Goal: Check status: Check status

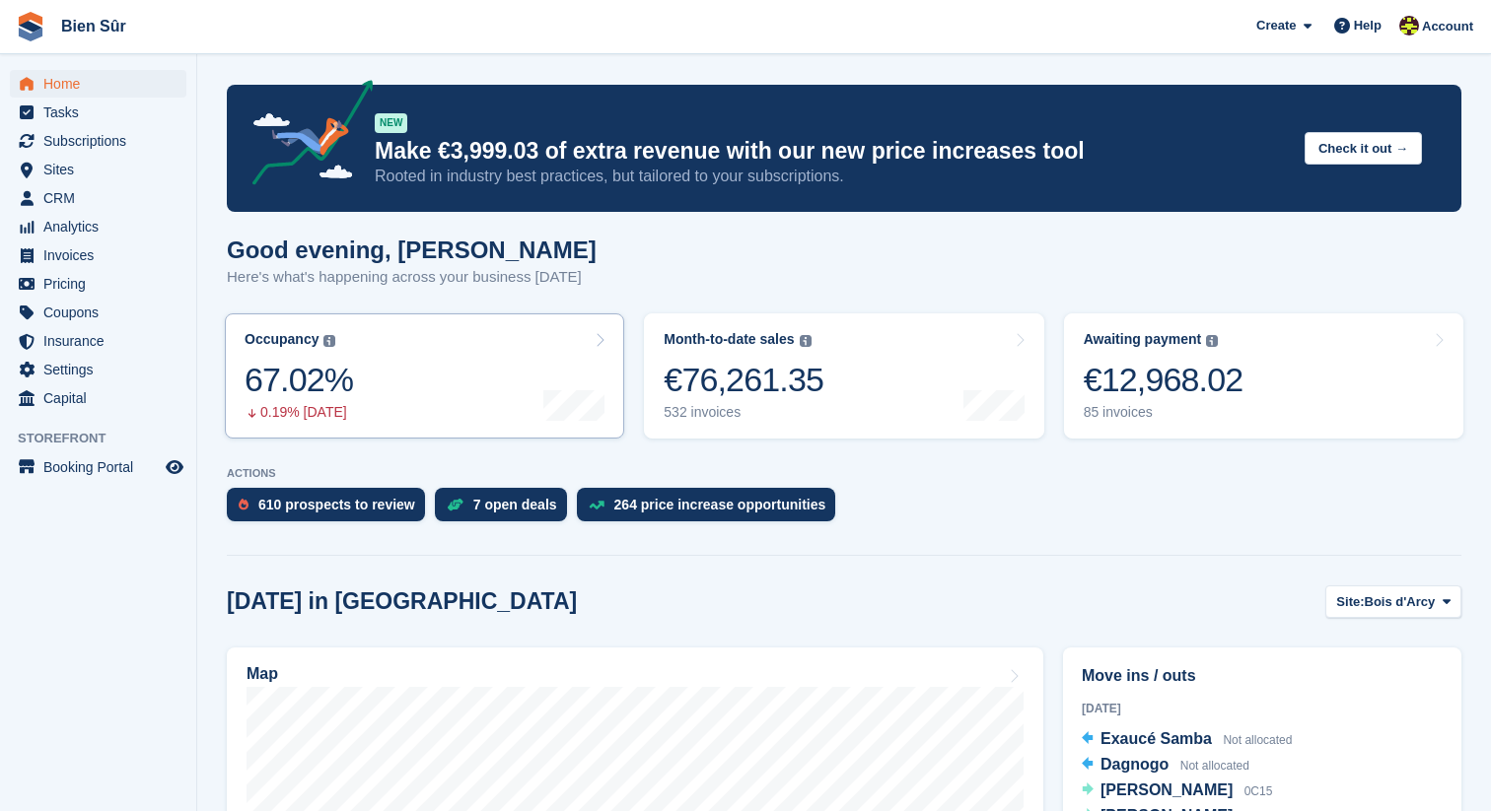
click at [322, 384] on div "67.02%" at bounding box center [299, 380] width 108 height 40
click at [470, 378] on link "Occupancy The percentage of all currently allocated units in terms of area. Inc…" at bounding box center [424, 376] width 399 height 125
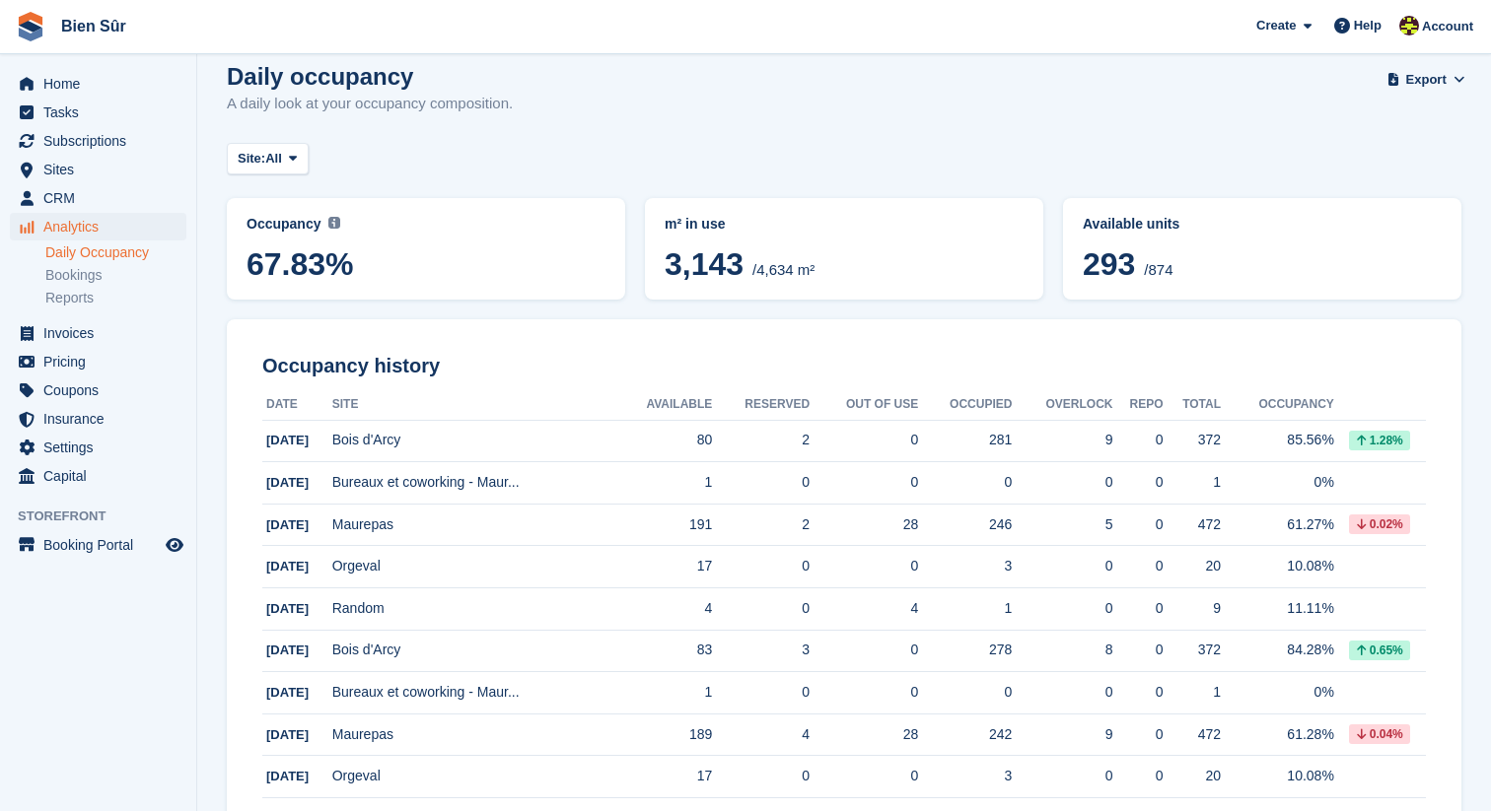
scroll to position [29, 0]
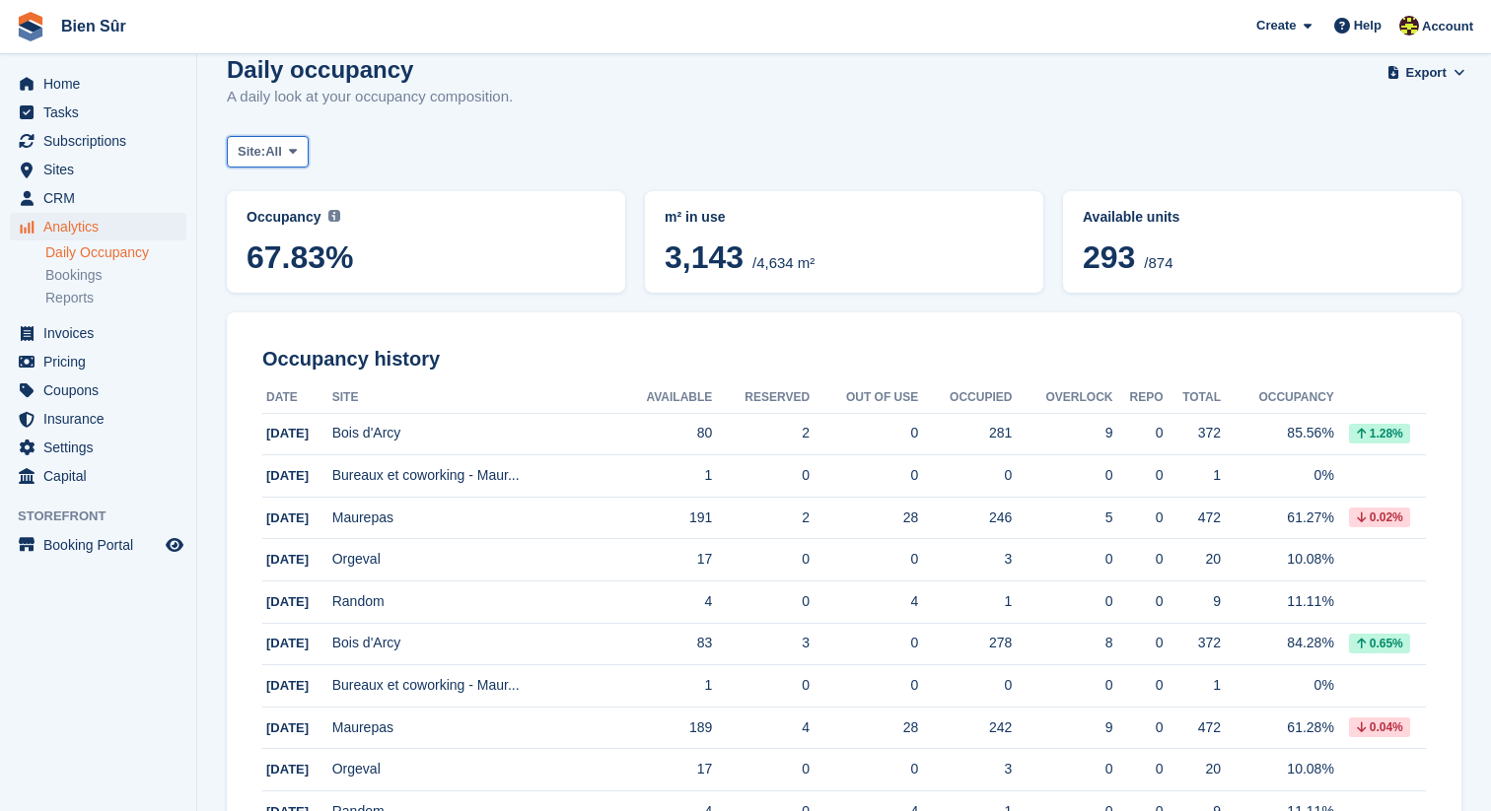
click at [301, 154] on span at bounding box center [293, 152] width 16 height 16
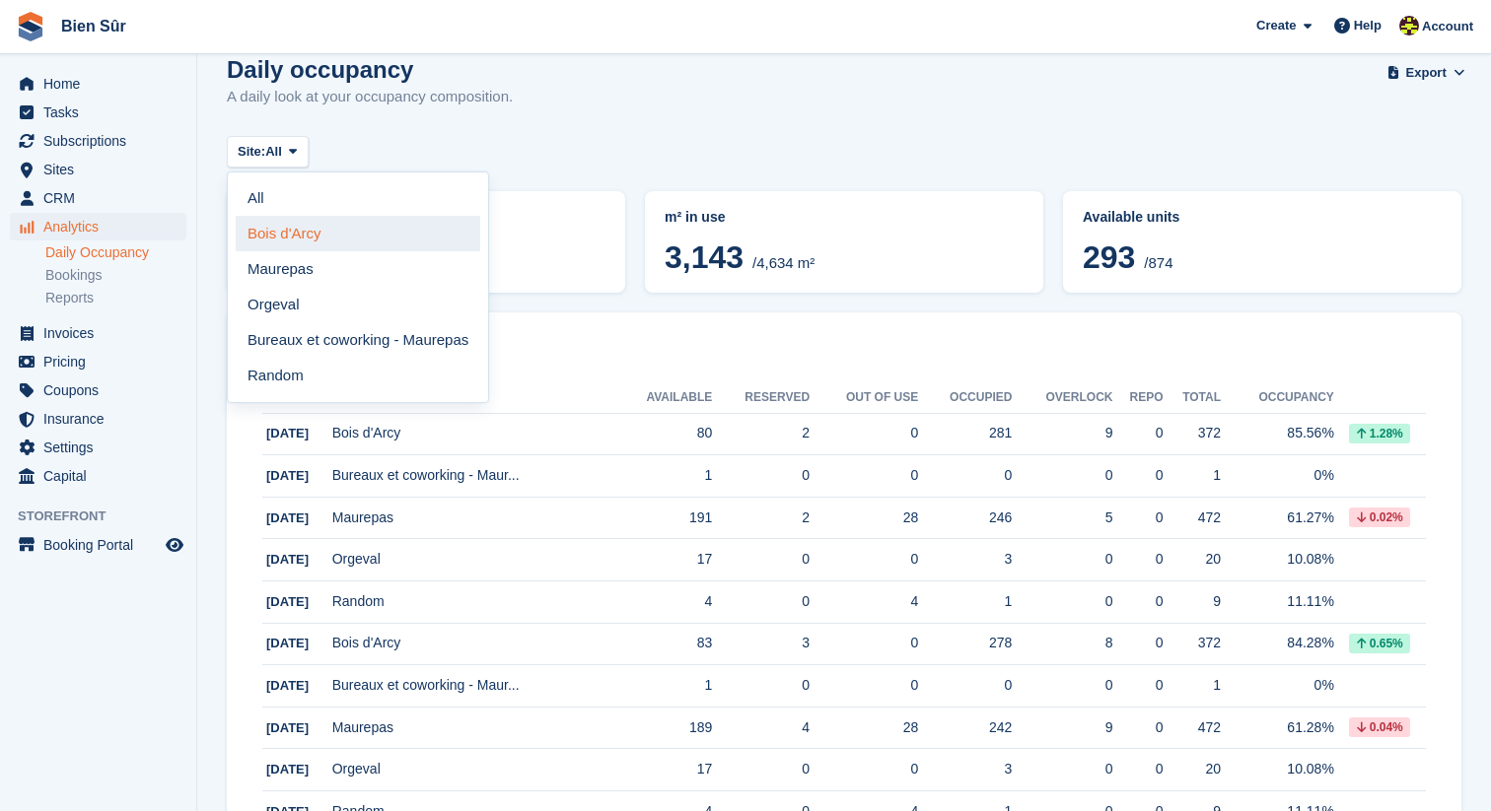
click at [323, 240] on link "Bois d'Arcy" at bounding box center [358, 233] width 245 height 35
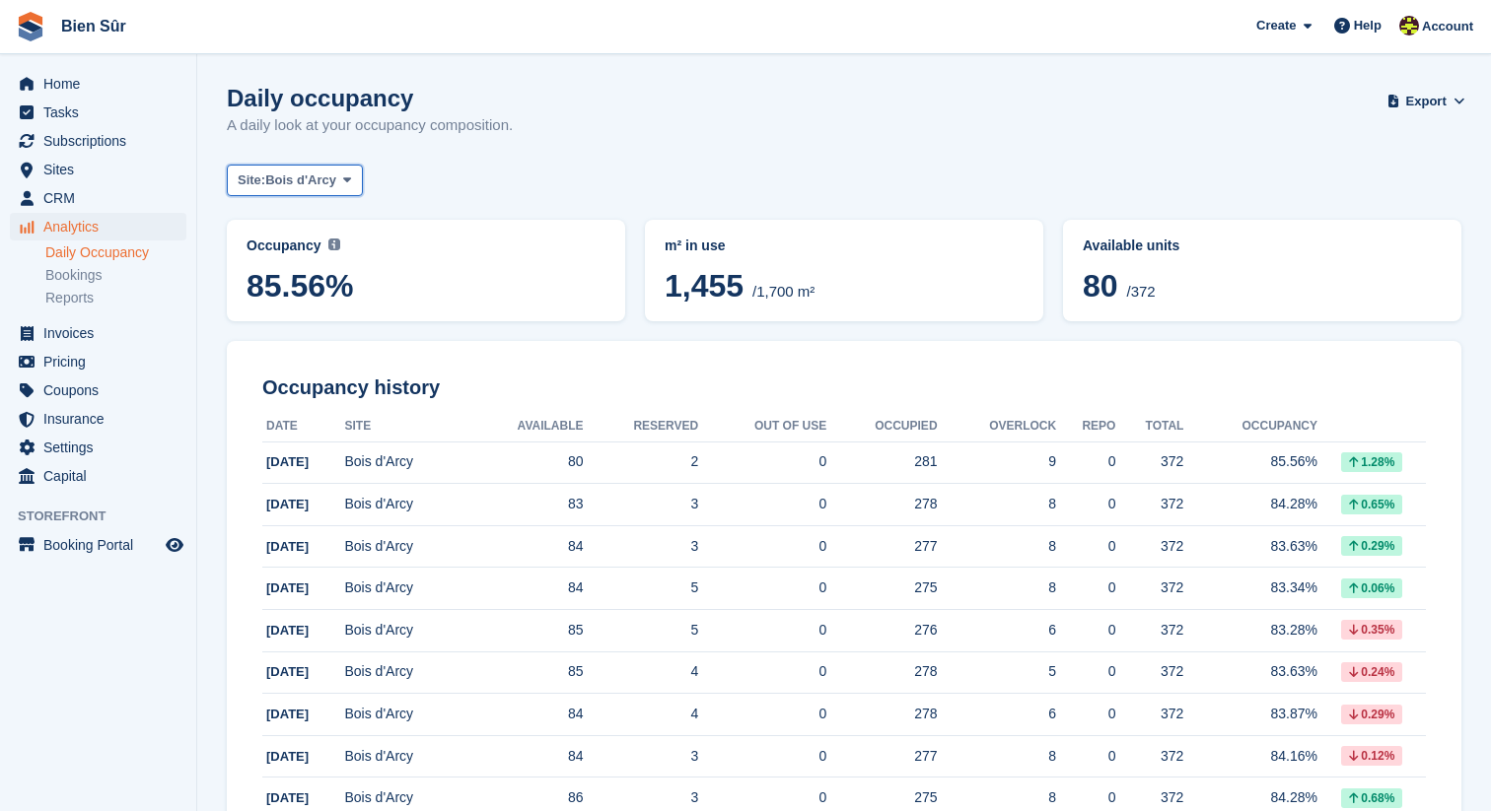
click at [306, 183] on span "Bois d'Arcy" at bounding box center [300, 181] width 71 height 20
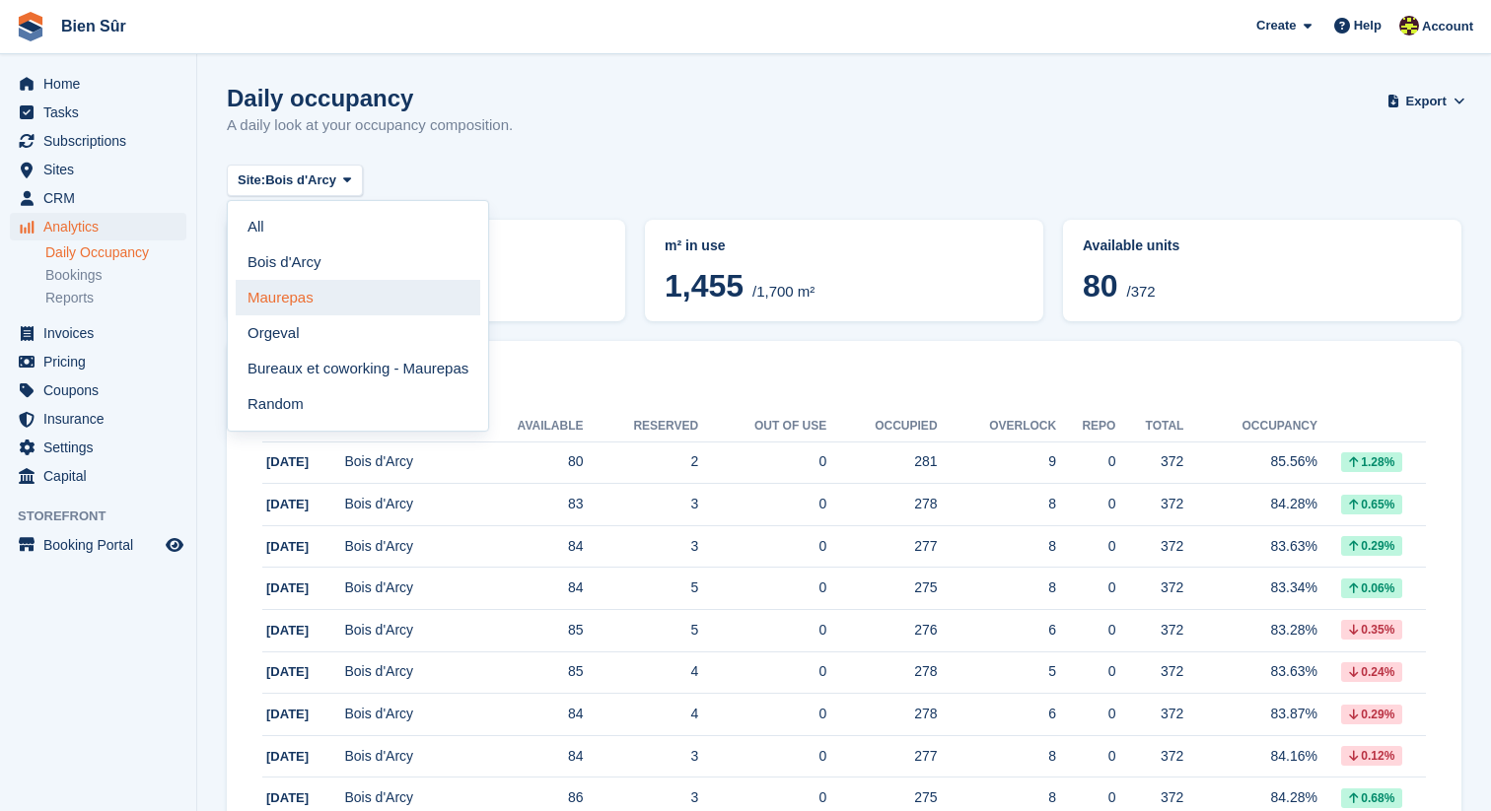
click at [335, 287] on link "Maurepas" at bounding box center [358, 297] width 245 height 35
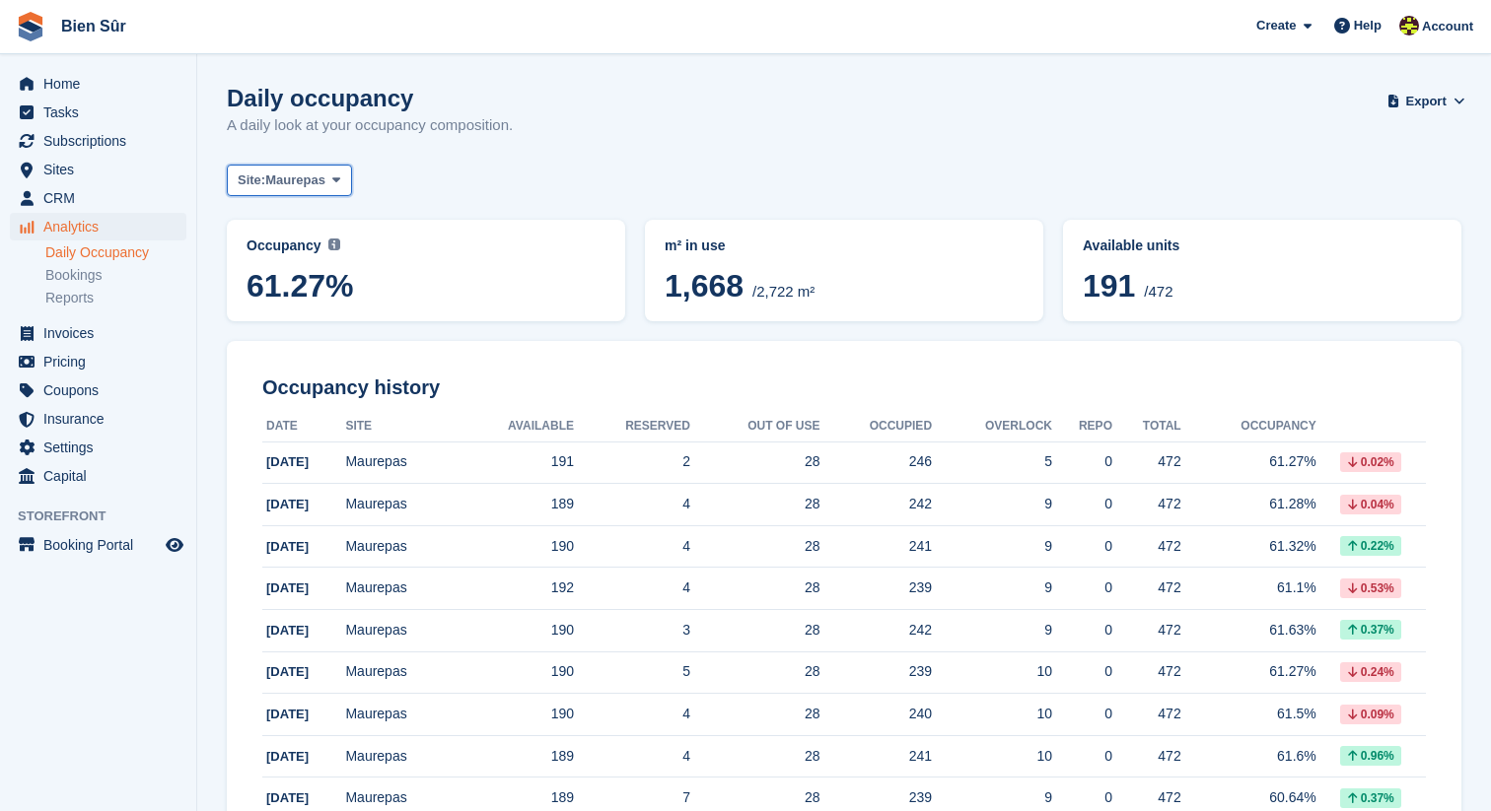
click at [340, 183] on icon at bounding box center [336, 180] width 8 height 13
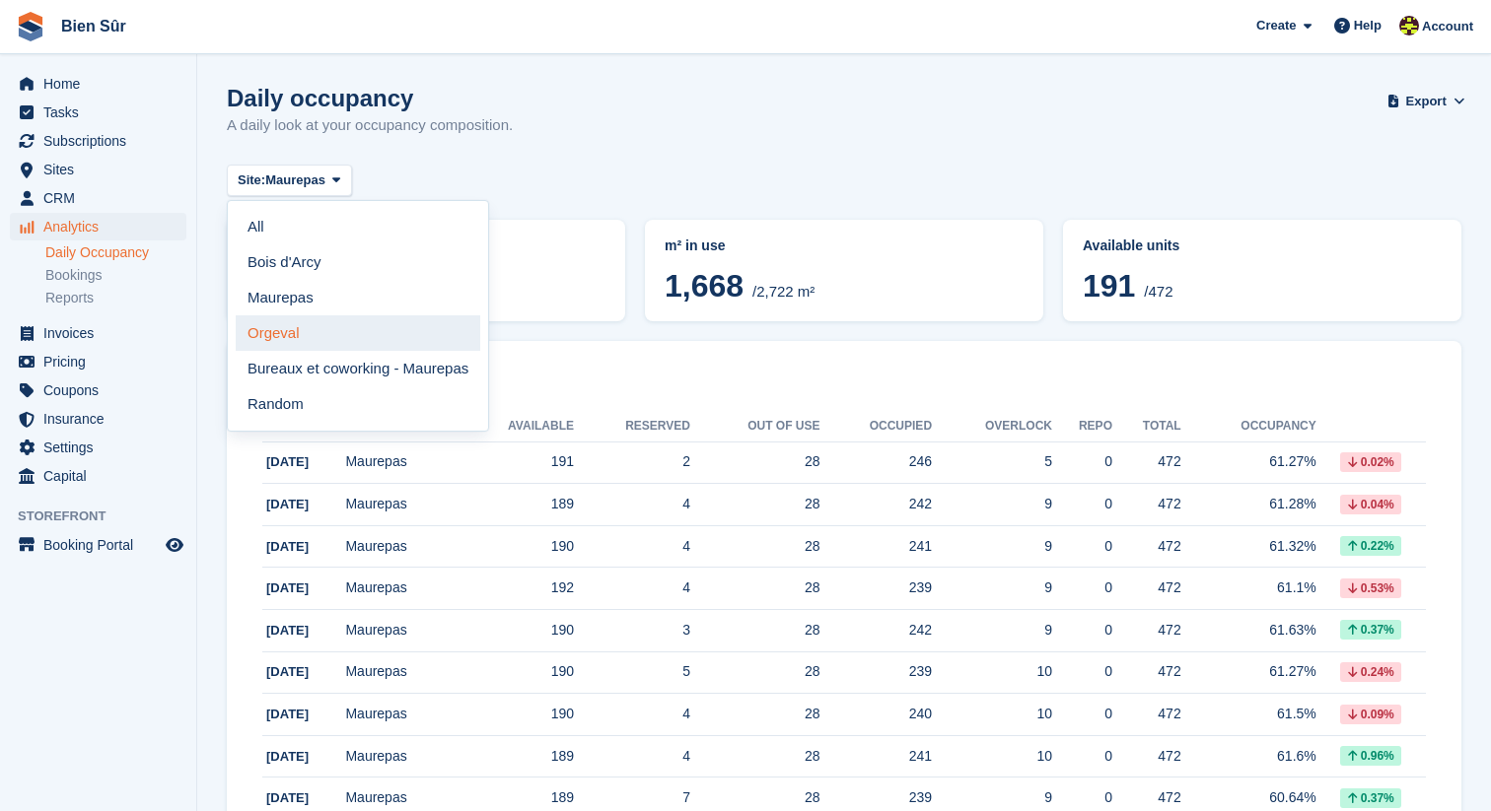
click at [308, 331] on link "Orgeval" at bounding box center [358, 332] width 245 height 35
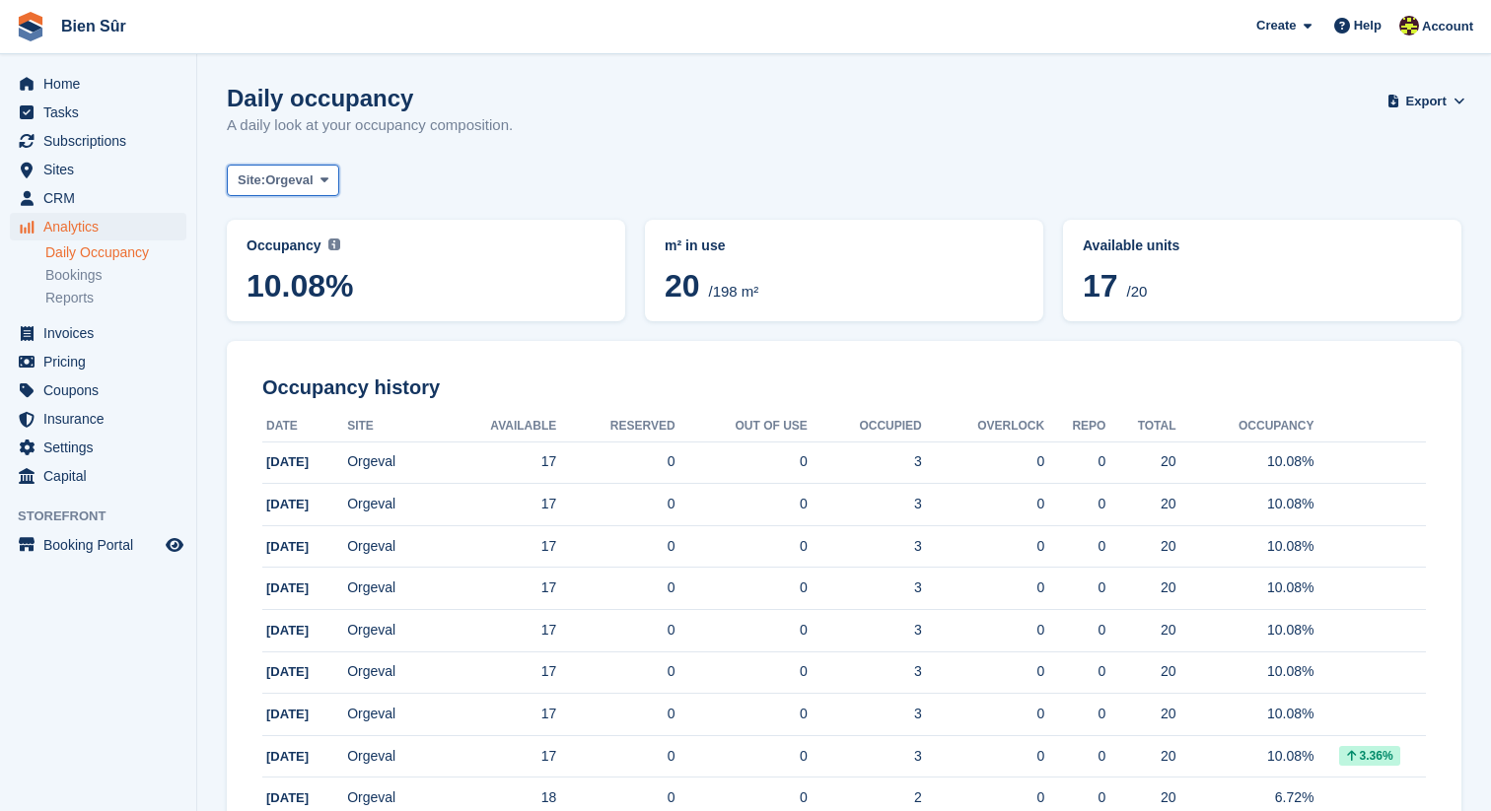
click at [328, 175] on icon at bounding box center [324, 180] width 8 height 13
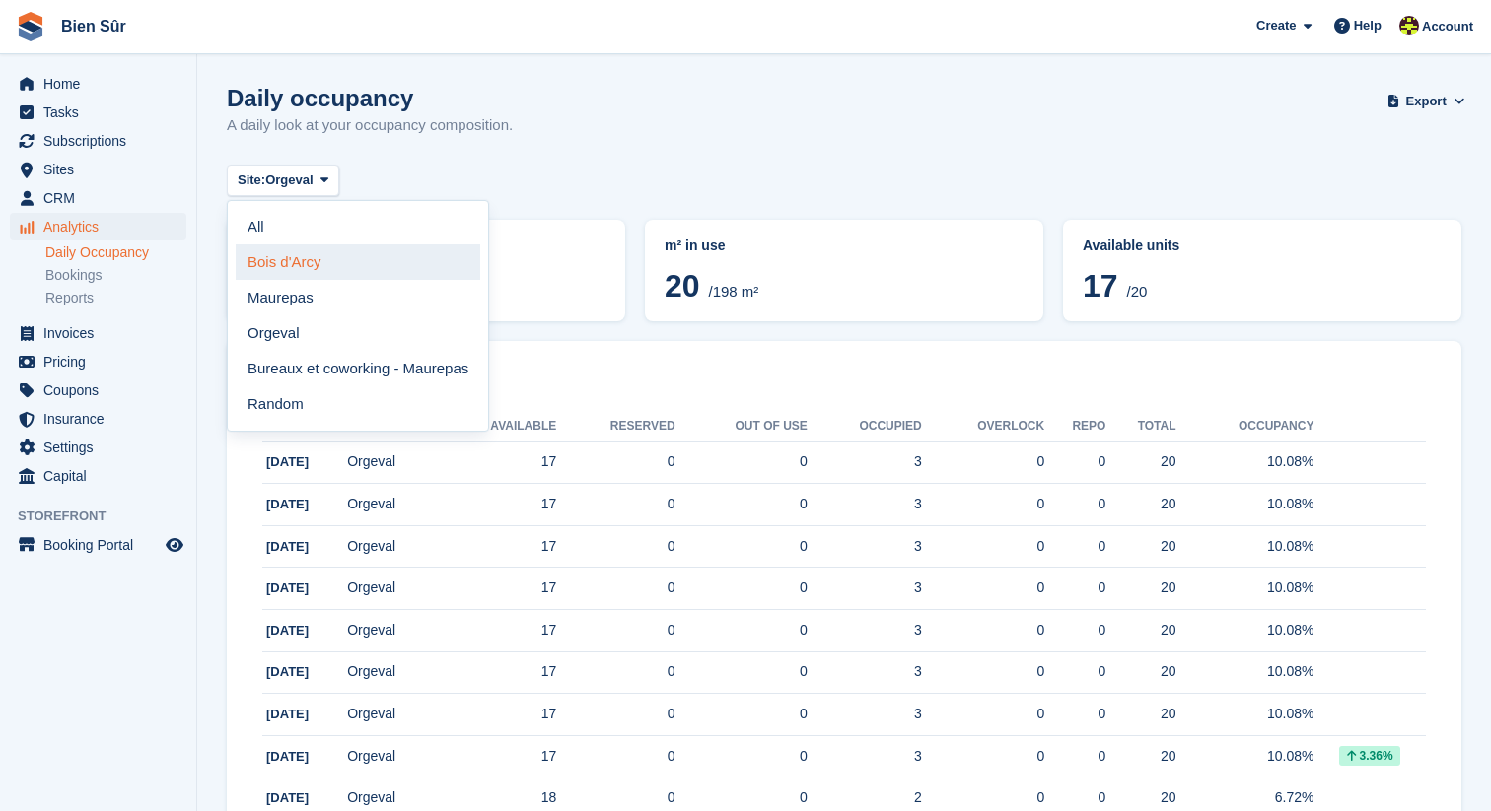
click at [311, 261] on link "Bois d'Arcy" at bounding box center [358, 262] width 245 height 35
